Goal: Register for event/course

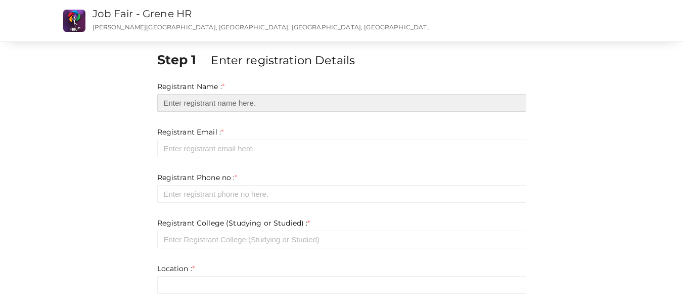
click at [286, 100] on input "text" at bounding box center [341, 103] width 369 height 18
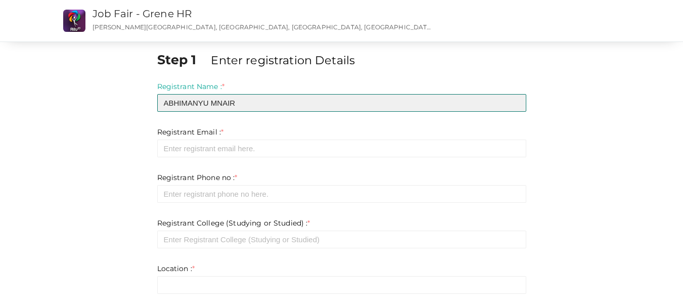
click at [220, 103] on input "ABHIMANYU MNAIR" at bounding box center [341, 103] width 369 height 18
click at [219, 103] on input "ABHIMANYU MNAIR" at bounding box center [341, 103] width 369 height 18
type input "ABHIMANYU M NAIR"
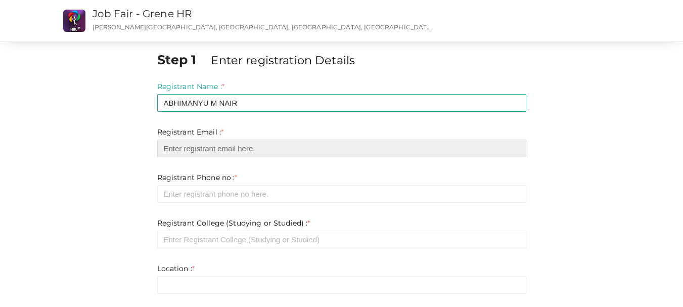
click at [228, 144] on input "email" at bounding box center [341, 148] width 369 height 18
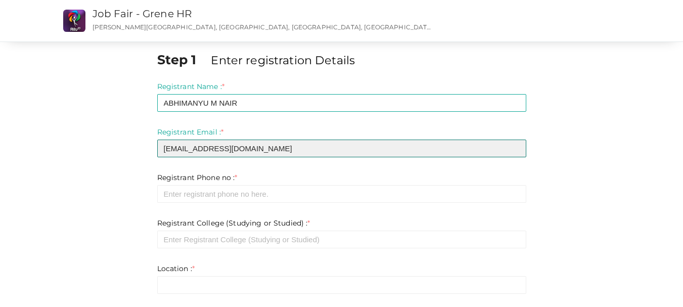
type input "abhimanyumnair777@gmail.com"
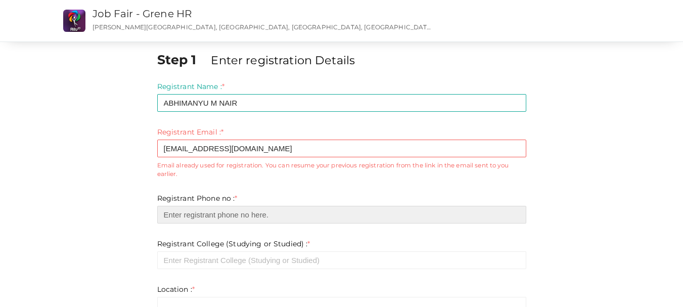
click at [189, 213] on input "number" at bounding box center [341, 215] width 369 height 18
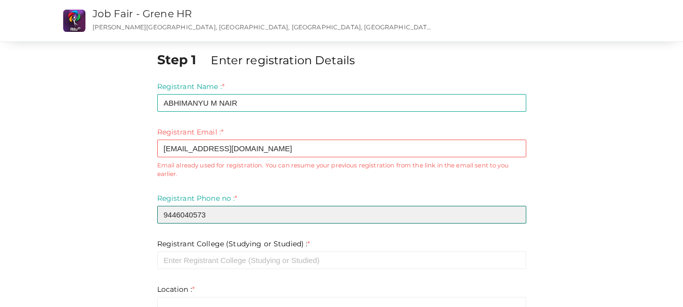
type input "9446040573"
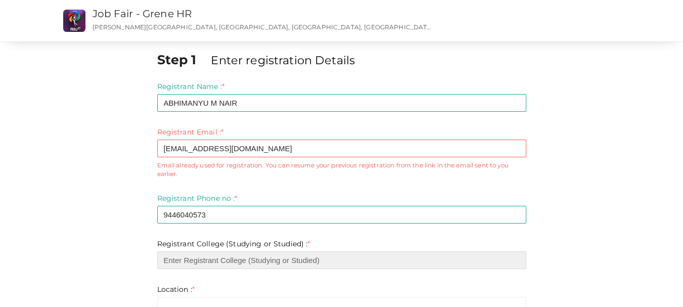
click at [203, 260] on input "text" at bounding box center [341, 260] width 369 height 18
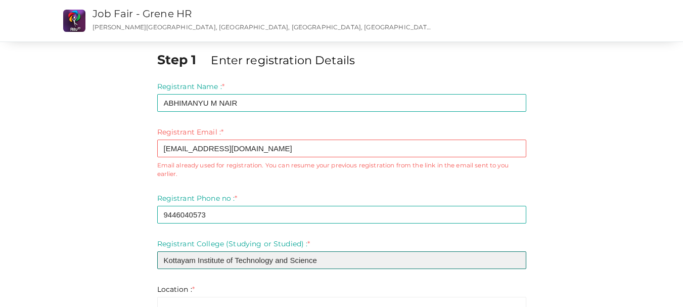
type input "Kottayam Institute of Technology and Science"
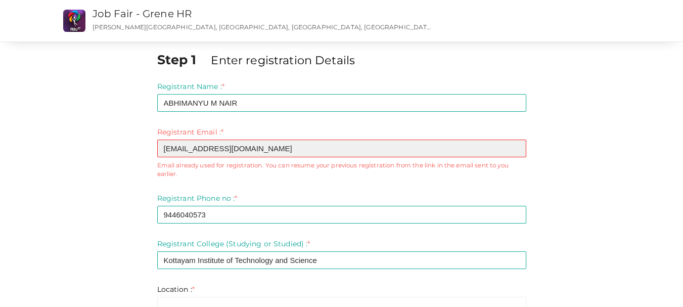
click at [348, 144] on input "abhimanyumnair777@gmail.com" at bounding box center [341, 148] width 369 height 18
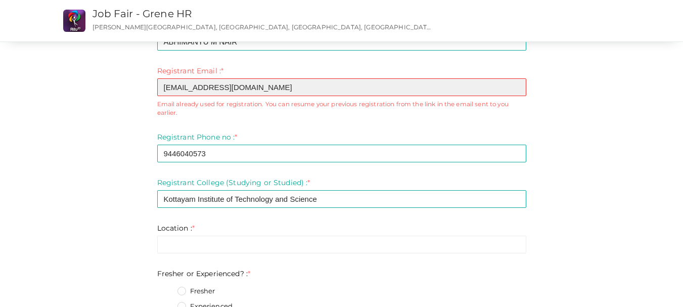
scroll to position [59, 0]
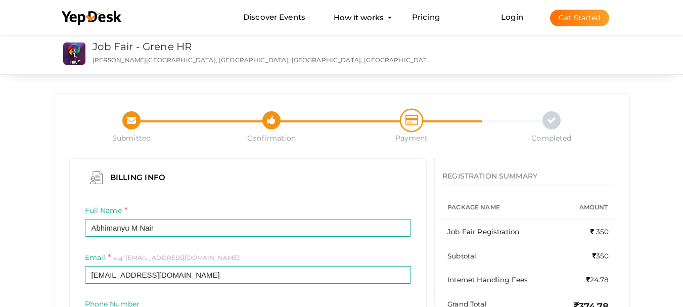
click at [270, 121] on icon at bounding box center [271, 118] width 9 height 13
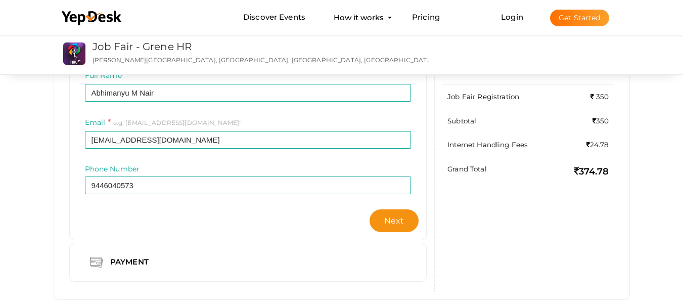
scroll to position [150, 0]
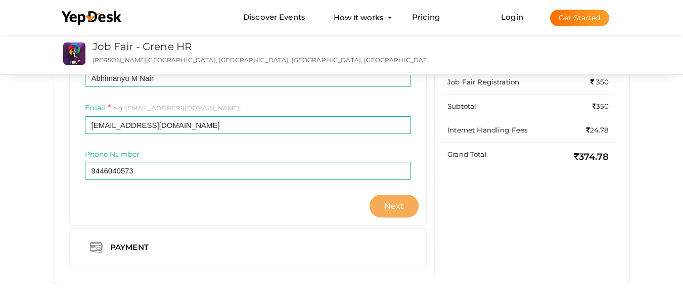
click at [395, 208] on span "Next" at bounding box center [394, 206] width 20 height 10
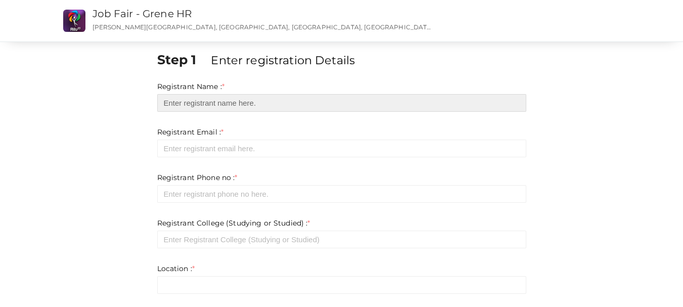
click at [316, 105] on input "text" at bounding box center [341, 103] width 369 height 18
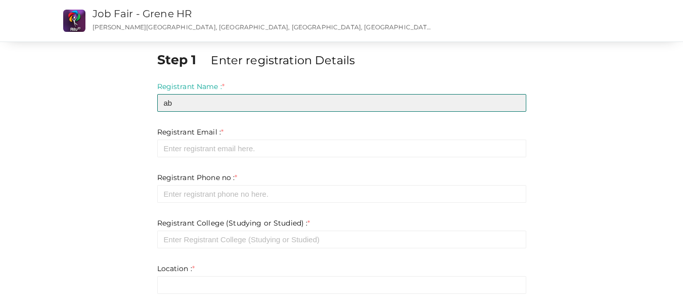
type input "a"
type input "ABHIMANYU M NAIR"
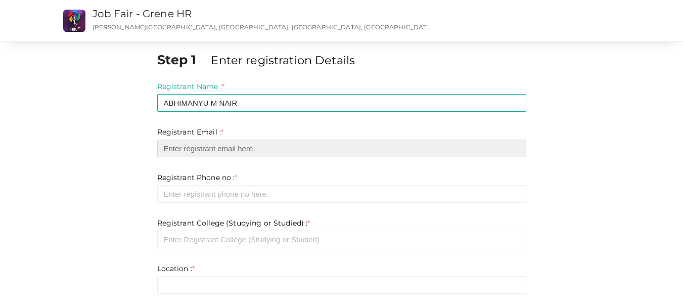
click at [290, 142] on input "email" at bounding box center [341, 148] width 369 height 18
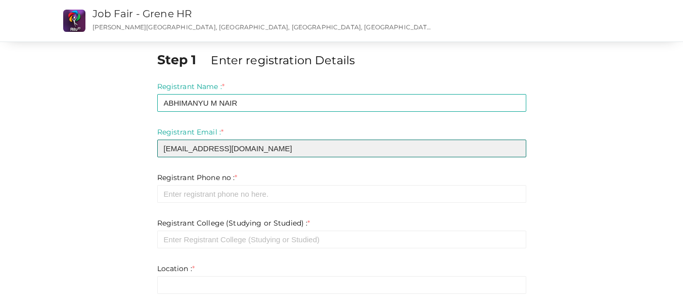
type input "vishnuvvpo@gmail.com"
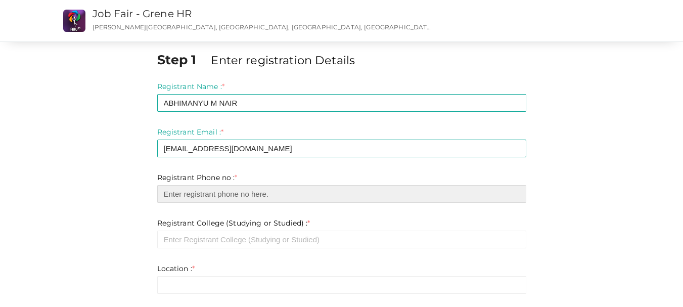
click at [281, 197] on input "number" at bounding box center [341, 194] width 369 height 18
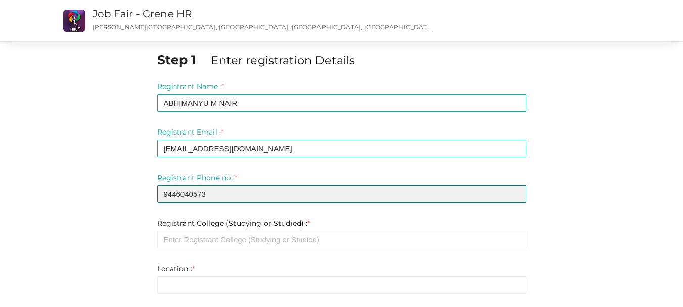
type input "9446040573"
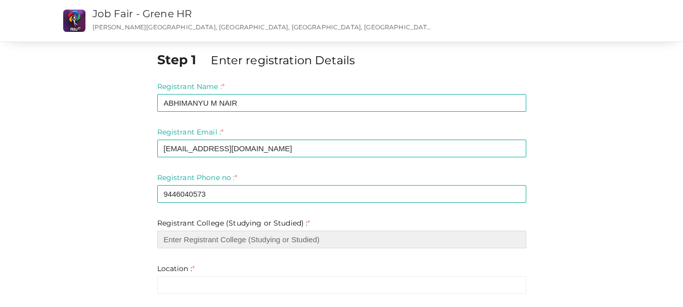
click at [284, 243] on input "text" at bounding box center [341, 239] width 369 height 18
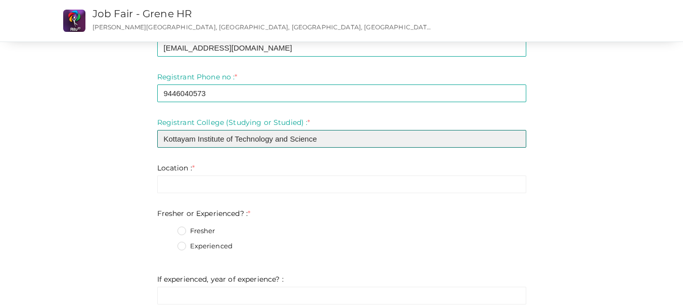
scroll to position [113, 0]
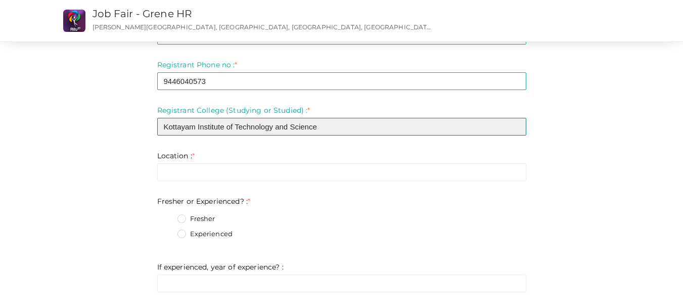
type input "Kottayam Institute of Technology and Science"
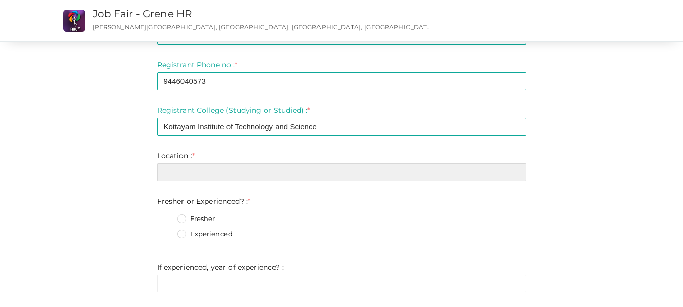
click at [405, 169] on input "text" at bounding box center [341, 172] width 369 height 18
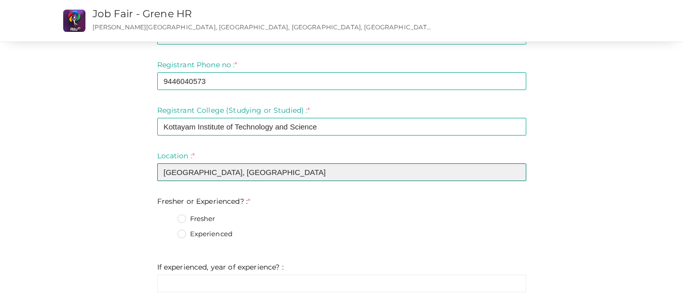
type input "Pampady, Kottayam"
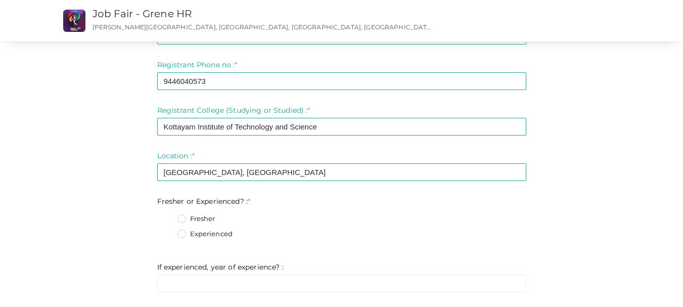
click at [183, 218] on label "Fresher" at bounding box center [196, 219] width 38 height 10
click at [167, 216] on Experienced\?\+0 "Fresher" at bounding box center [167, 216] width 0 height 0
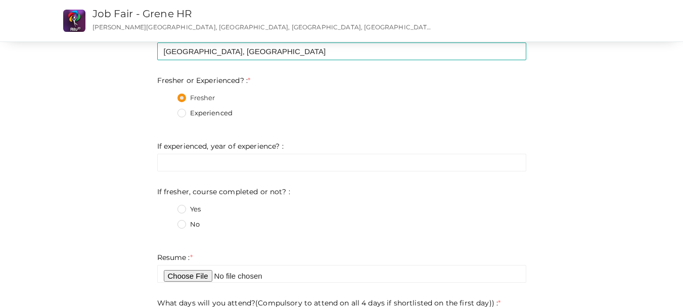
scroll to position [243, 0]
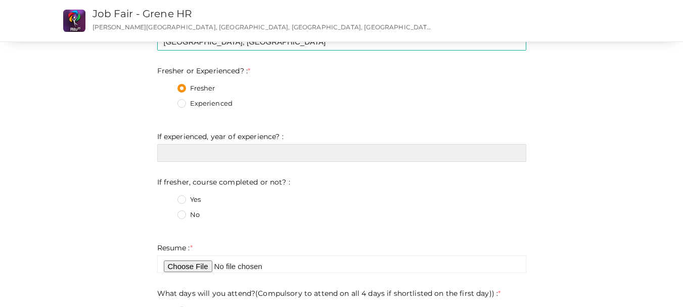
click at [264, 159] on input "text" at bounding box center [341, 153] width 369 height 18
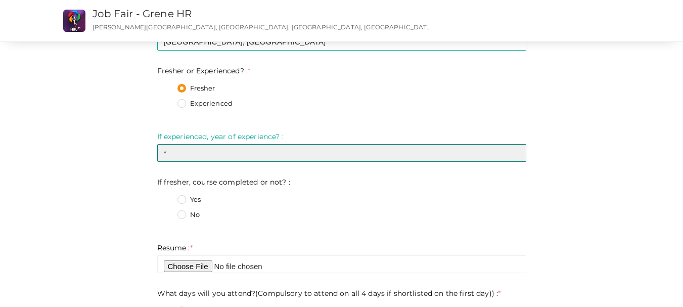
type input "*"
type input "8 Months Intership + Onroll"
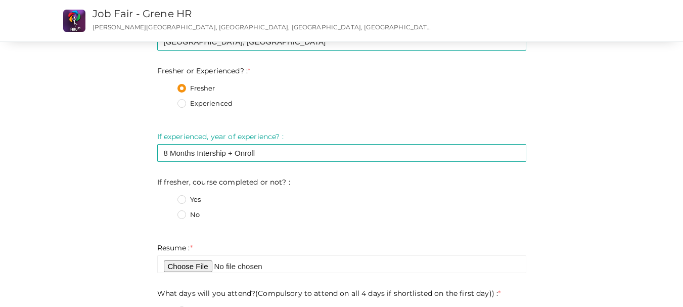
click at [182, 212] on label "No" at bounding box center [188, 215] width 22 height 10
click at [167, 212] on not\?\+1 "No" at bounding box center [167, 212] width 0 height 0
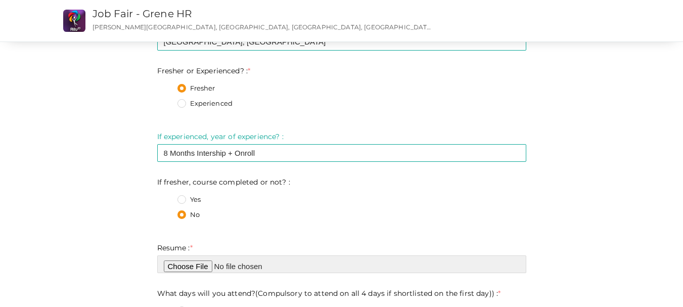
click at [203, 262] on input "file" at bounding box center [341, 264] width 369 height 18
click at [209, 265] on input "file" at bounding box center [341, 264] width 369 height 18
type input "C:\fakepath\CV Abhimanyu M Nair.pdf"
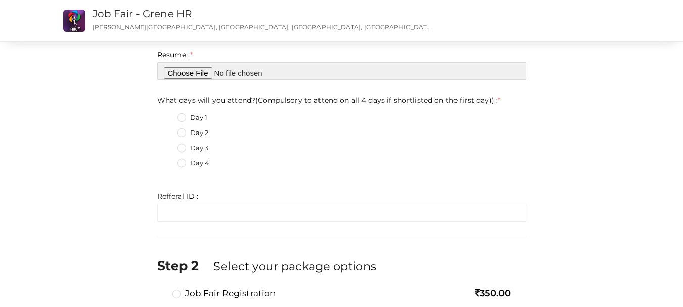
scroll to position [438, 0]
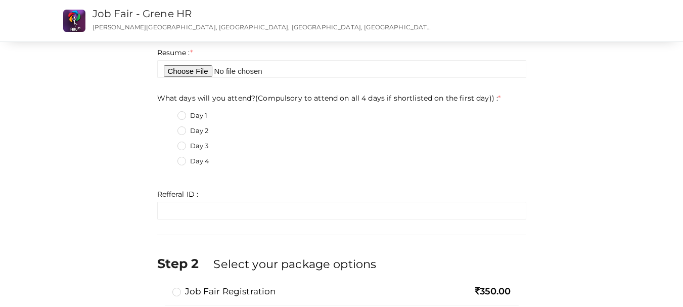
click at [183, 160] on label "Day 4" at bounding box center [193, 161] width 32 height 10
click at [167, 158] on day\)\)\+3 "Day 4" at bounding box center [167, 158] width 0 height 0
click at [183, 146] on label "Day 3" at bounding box center [192, 146] width 31 height 10
click at [167, 143] on day\)\)\+2 "Day 3" at bounding box center [167, 143] width 0 height 0
click at [184, 159] on label "Day 4" at bounding box center [193, 161] width 32 height 10
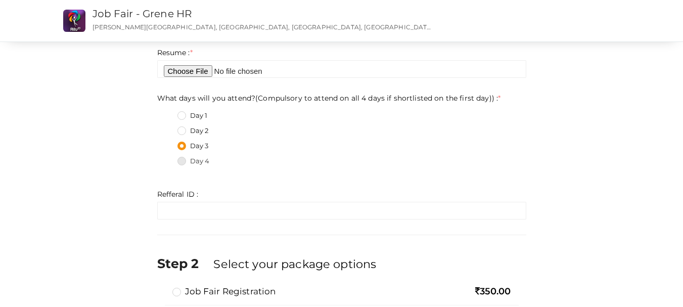
click at [167, 158] on day\)\)\+3 "Day 4" at bounding box center [167, 158] width 0 height 0
click at [184, 159] on label "Day 4" at bounding box center [193, 161] width 32 height 10
click at [167, 158] on day\)\)\+3 "Day 4" at bounding box center [167, 158] width 0 height 0
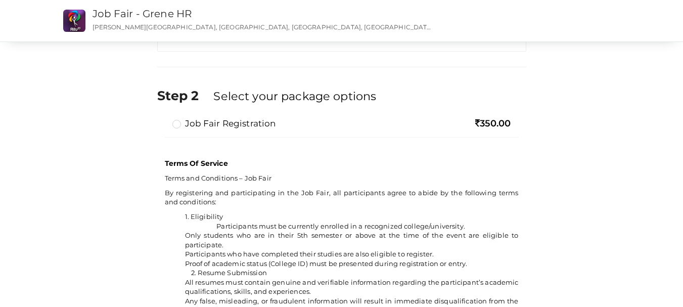
scroll to position [608, 0]
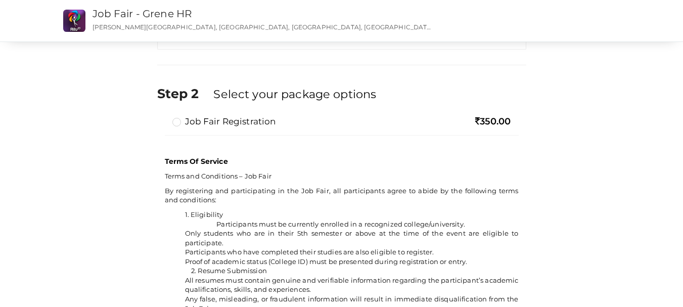
click at [178, 122] on label "Job Fair Registration" at bounding box center [224, 121] width 104 height 12
click at [162, 117] on input "Job Fair Registration" at bounding box center [162, 117] width 0 height 0
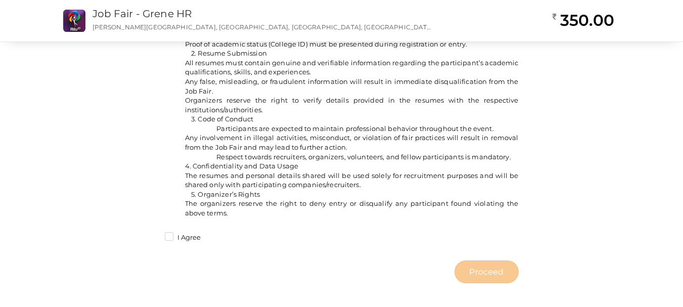
scroll to position [832, 0]
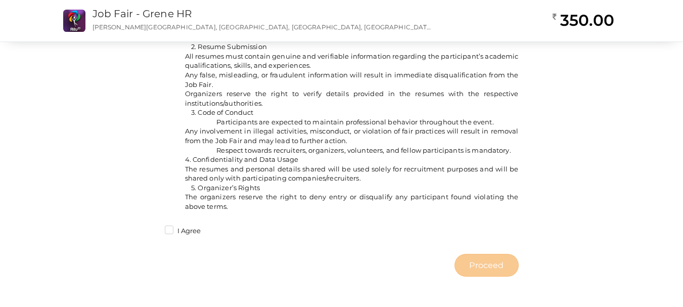
click at [171, 231] on label "I Agree" at bounding box center [183, 231] width 36 height 10
click at [155, 228] on input "I Agree" at bounding box center [155, 228] width 0 height 0
click at [502, 265] on span "Proceed" at bounding box center [486, 265] width 34 height 12
type input "N/A"
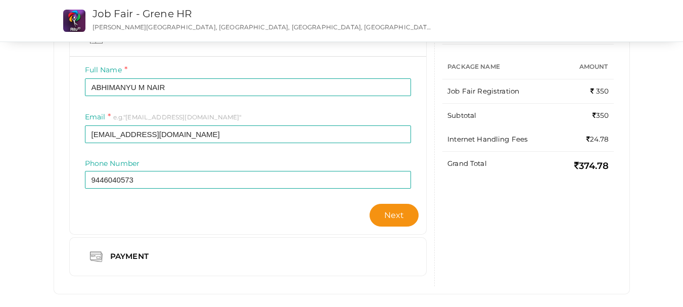
scroll to position [121, 0]
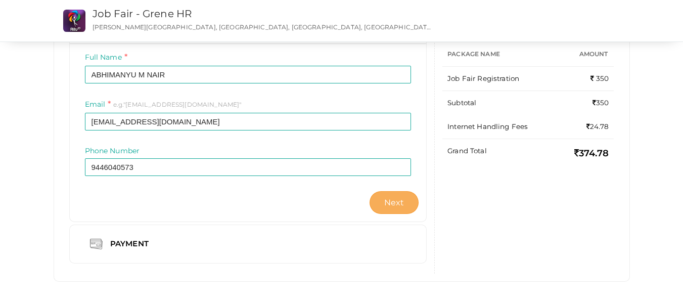
click at [407, 198] on button "Next" at bounding box center [394, 202] width 50 height 23
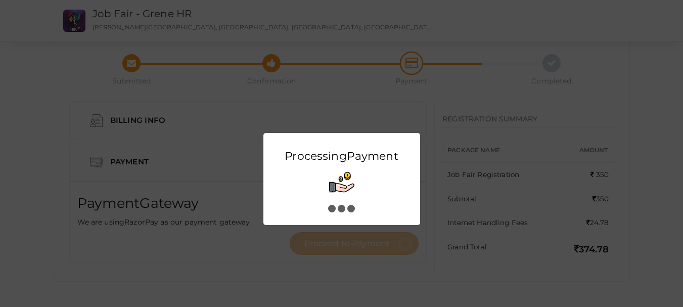
scroll to position [0, 0]
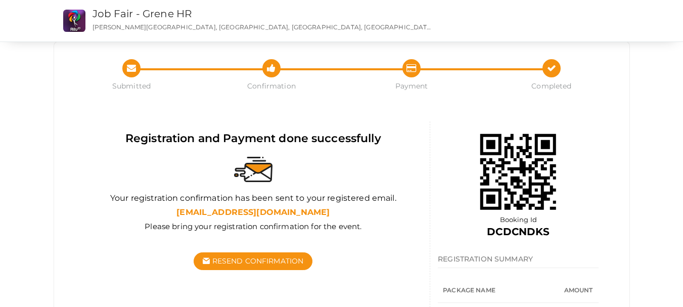
scroll to position [19, 0]
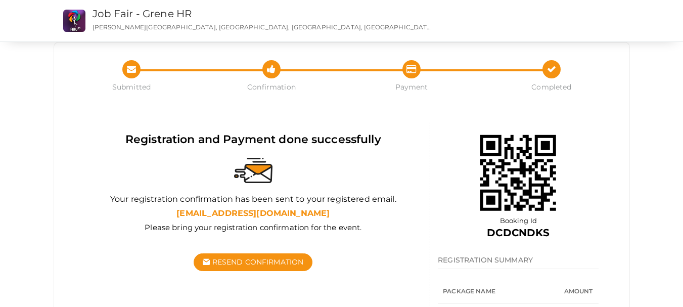
drag, startPoint x: 673, startPoint y: 137, endPoint x: 674, endPoint y: 118, distance: 19.7
click at [674, 118] on div "Submitted Confirmation Completed Submitted Confirmation Payment Completed Regis…" at bounding box center [341, 214] width 683 height 466
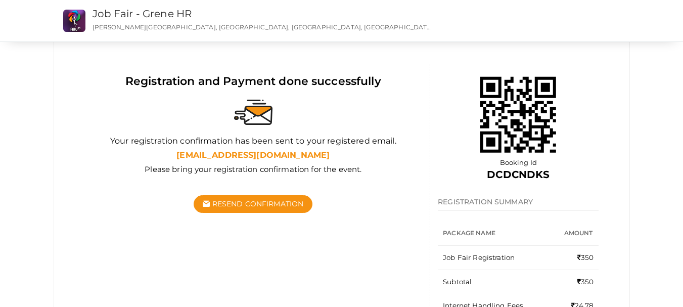
scroll to position [160, 0]
